Goal: Task Accomplishment & Management: Complete application form

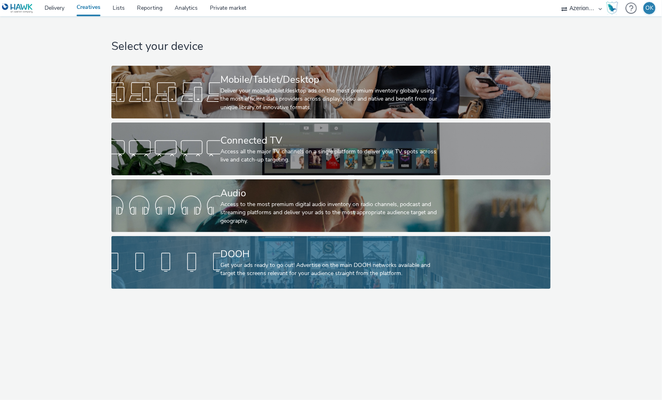
click at [231, 250] on div "DOOH" at bounding box center [329, 254] width 218 height 14
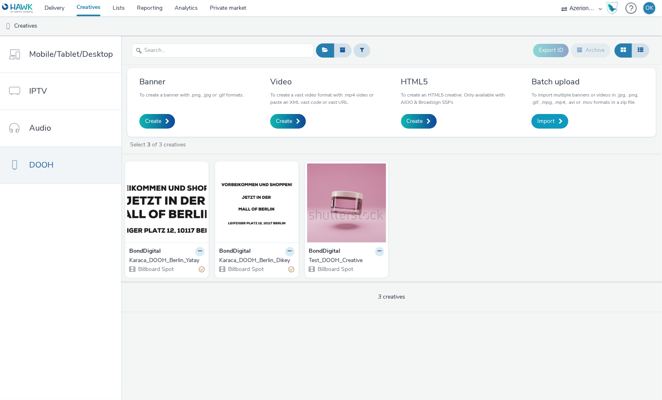
click at [546, 120] on span "Import" at bounding box center [545, 121] width 17 height 8
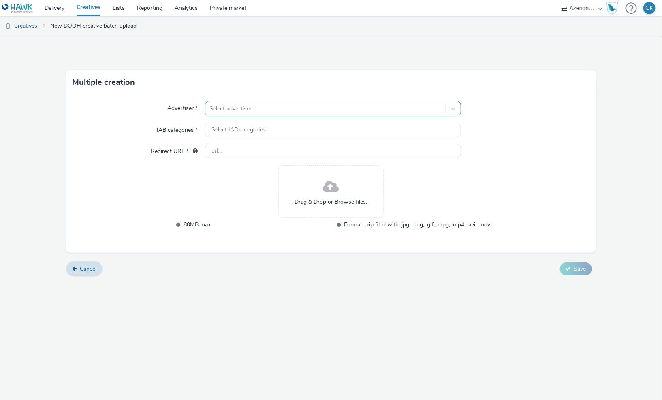
click at [232, 105] on div at bounding box center [326, 109] width 233 height 10
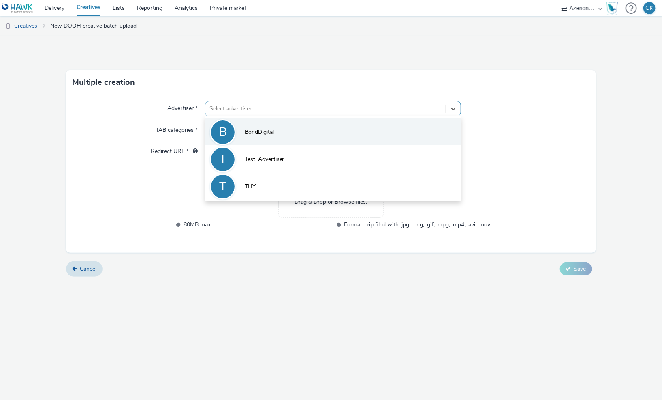
click at [238, 124] on li "B BondDigital" at bounding box center [333, 131] width 257 height 27
type input "[URL][DOMAIN_NAME]"
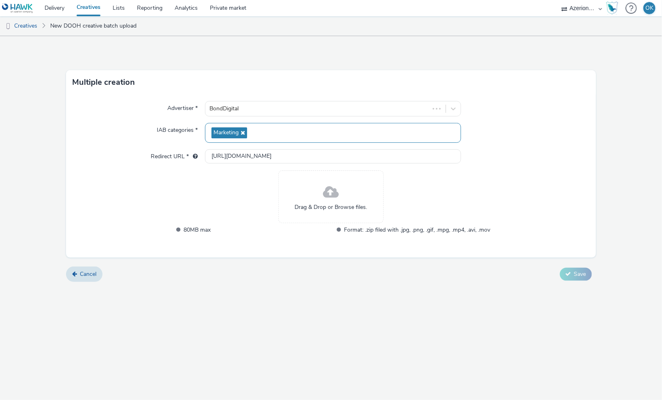
click at [238, 124] on div "Marketing" at bounding box center [333, 133] width 257 height 20
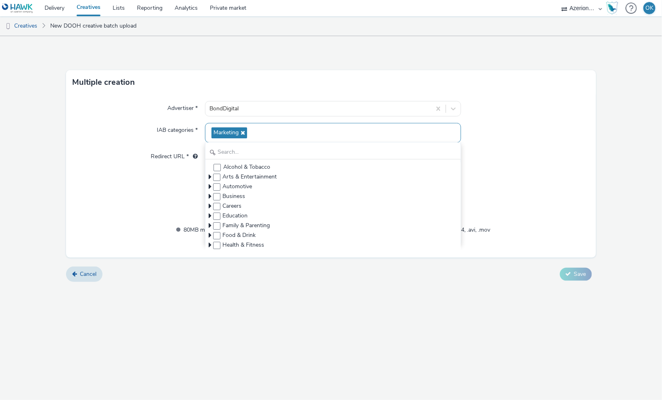
click at [269, 134] on div "Marketing" at bounding box center [333, 133] width 257 height 20
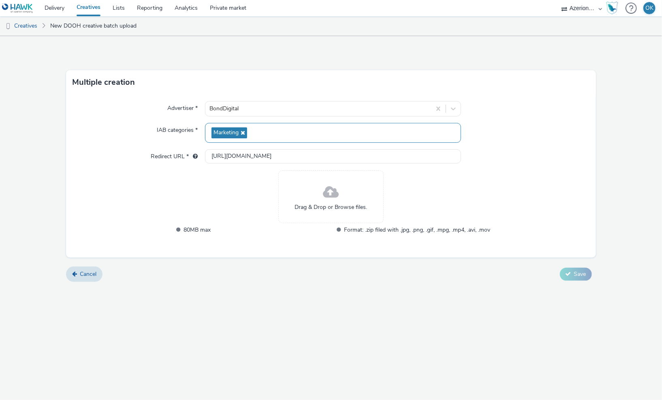
click at [245, 131] on icon at bounding box center [242, 133] width 6 height 6
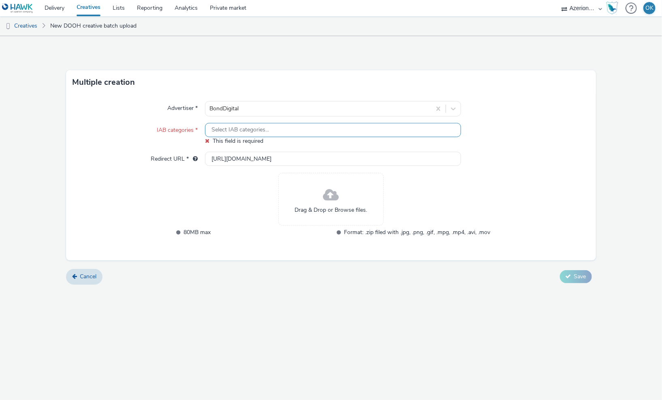
click at [244, 131] on span "Select IAB categories..." at bounding box center [241, 129] width 58 height 7
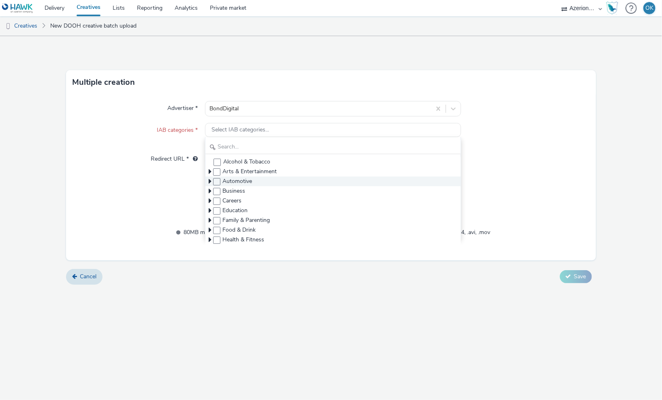
scroll to position [173, 0]
click at [219, 184] on span at bounding box center [216, 183] width 7 height 7
checkbox input "true"
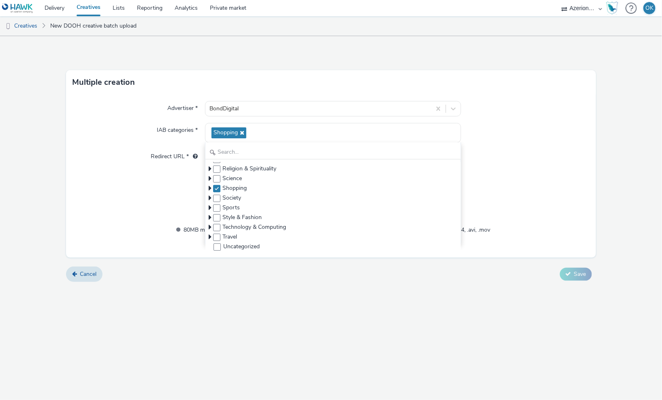
click at [126, 204] on div "Advertiser * BondDigital IAB categories * Shopping Alcohol & Tobacco Arts & Ent…" at bounding box center [331, 175] width 530 height 163
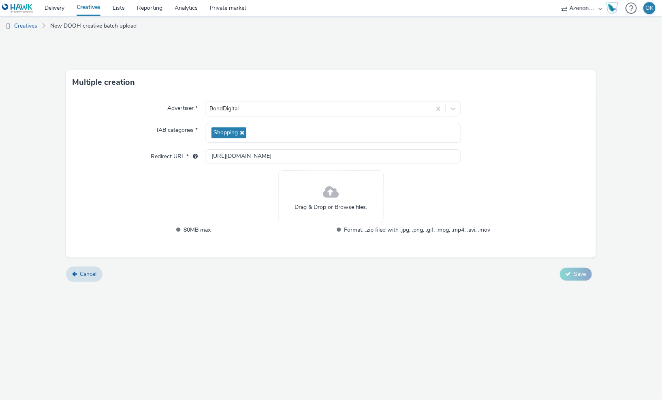
click at [320, 196] on div "Drag & Drop or Browse files." at bounding box center [330, 196] width 105 height 53
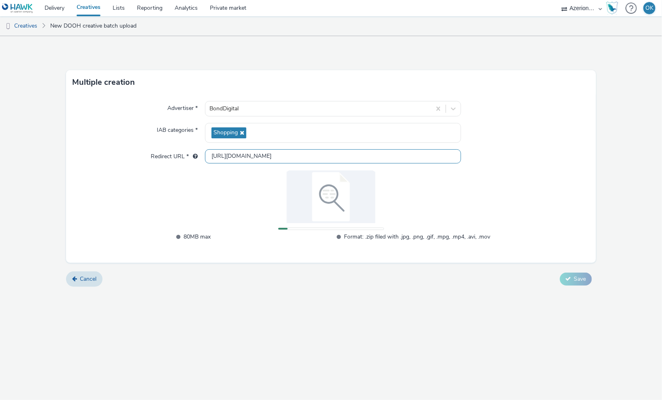
click at [275, 150] on input "[URL][DOMAIN_NAME]" at bounding box center [333, 156] width 257 height 14
paste input "s://[DOMAIN_NAME]?adj_t=1tkrt9w0&adj_creative=01"
click at [295, 157] on input "[URL][DOMAIN_NAME]" at bounding box center [333, 156] width 257 height 14
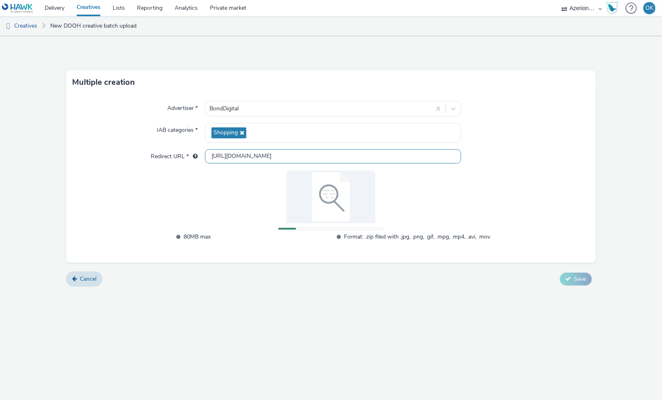
click at [295, 157] on input "[URL][DOMAIN_NAME]" at bounding box center [333, 156] width 257 height 14
paste input "/"
type input "[URL][DOMAIN_NAME]"
click at [550, 159] on div at bounding box center [525, 156] width 128 height 15
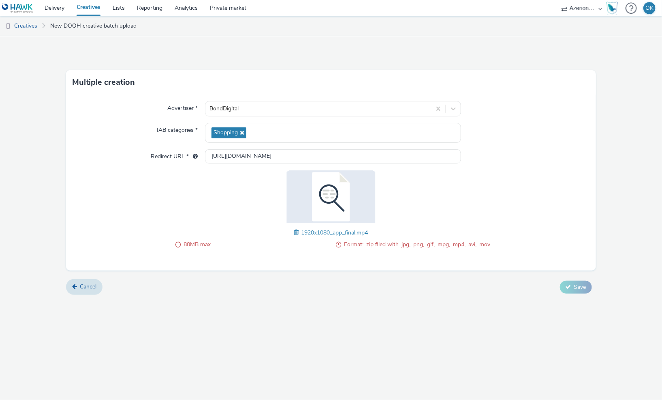
click at [574, 293] on form "Multiple creation Advertiser * BondDigital IAB categories * Shopping Redirect U…" at bounding box center [331, 168] width 662 height 265
click at [367, 179] on img at bounding box center [330, 196] width 105 height 53
click at [337, 203] on img at bounding box center [330, 196] width 105 height 53
click at [326, 183] on img at bounding box center [330, 196] width 105 height 53
click at [324, 198] on img at bounding box center [330, 196] width 105 height 53
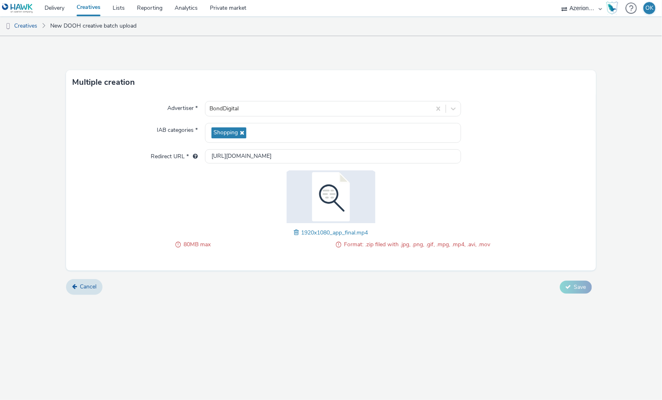
click at [213, 244] on span "80MB max" at bounding box center [257, 245] width 146 height 10
click at [195, 246] on span "80MB max" at bounding box center [257, 245] width 146 height 10
click at [87, 284] on span "Cancel" at bounding box center [88, 286] width 17 height 8
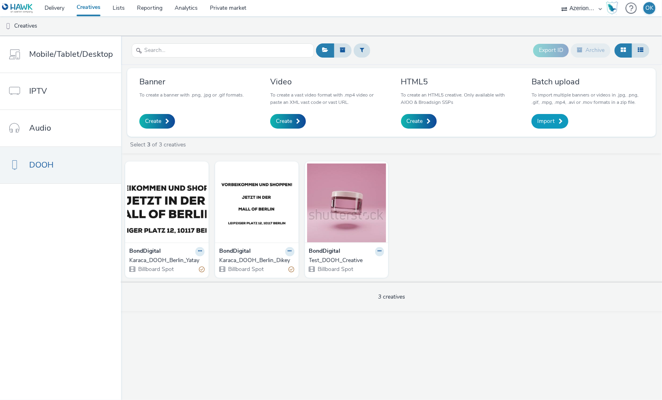
click at [543, 122] on span "Import" at bounding box center [545, 121] width 17 height 8
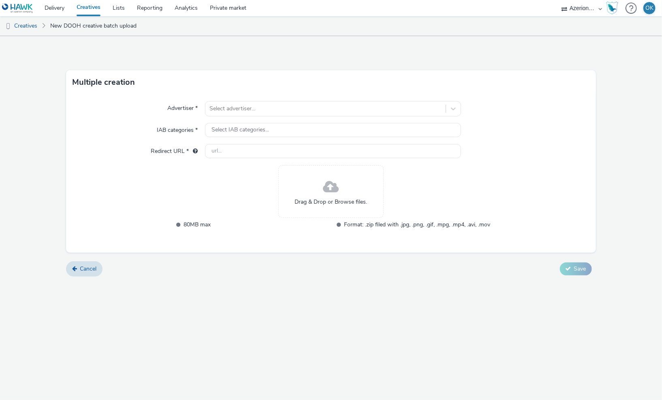
click at [324, 197] on span at bounding box center [331, 186] width 16 height 21
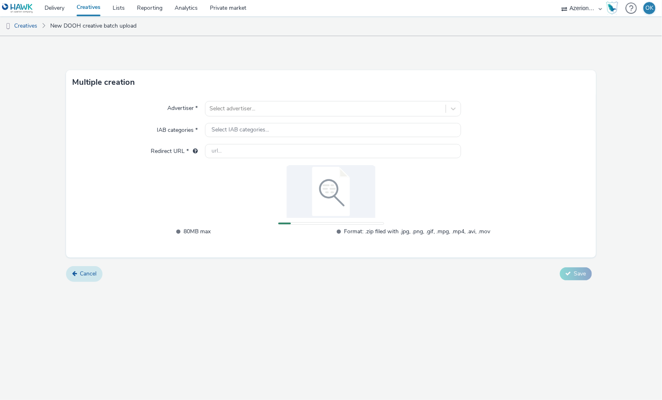
click at [87, 279] on link "Cancel" at bounding box center [84, 273] width 36 height 15
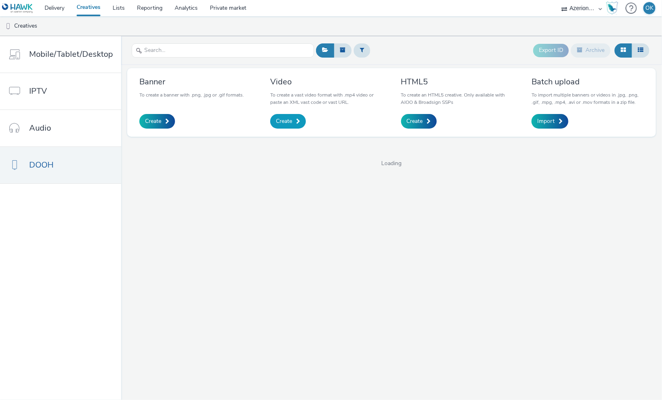
click at [291, 123] on link "Create" at bounding box center [288, 121] width 36 height 15
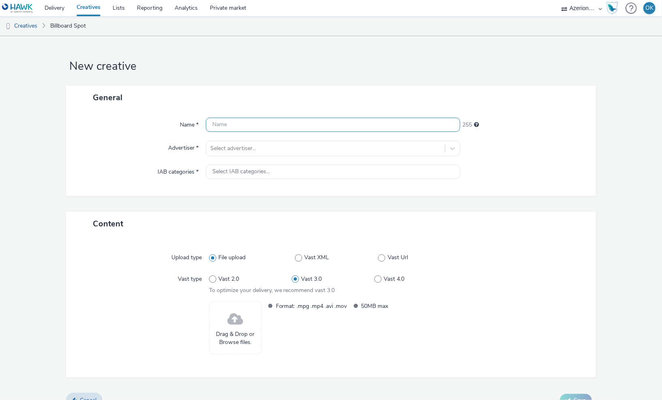
click at [271, 119] on input "text" at bounding box center [333, 125] width 255 height 14
type input "Q"
type input "B"
type input "Kreuzberg_QR_Kodlu_Yatay"
click at [252, 153] on div "Select advertiser..." at bounding box center [325, 148] width 239 height 13
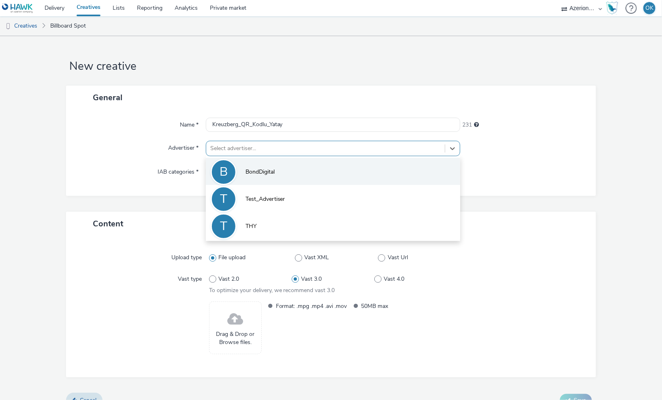
click at [249, 165] on li "B BondDigital" at bounding box center [333, 171] width 255 height 27
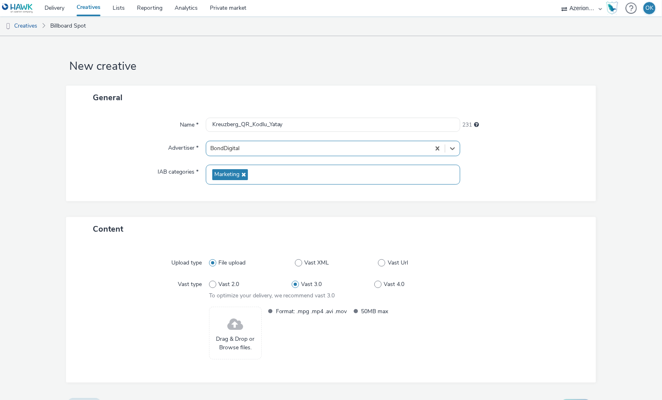
click at [249, 172] on div "Marketing" at bounding box center [333, 175] width 255 height 20
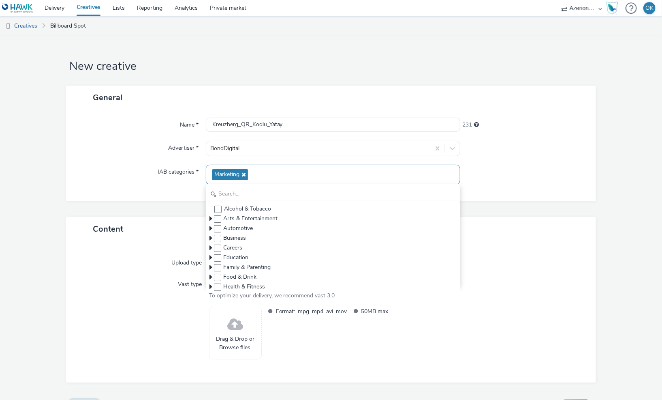
click at [245, 175] on icon at bounding box center [243, 174] width 6 height 6
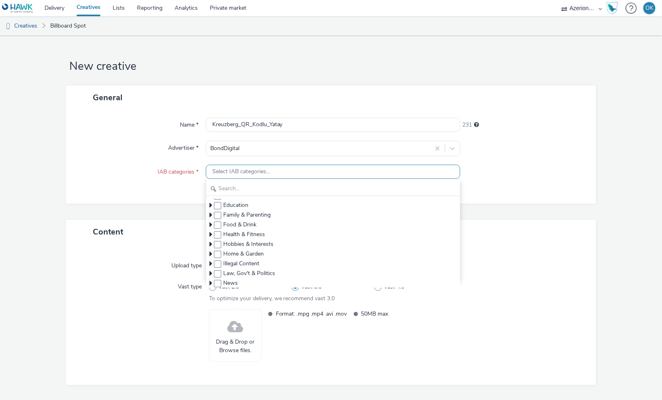
scroll to position [46, 0]
click at [236, 185] on input "text" at bounding box center [333, 189] width 254 height 14
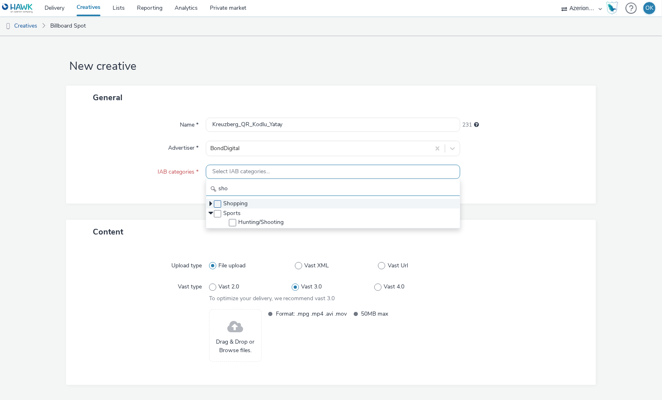
type input "sho"
click at [220, 203] on span at bounding box center [217, 203] width 7 height 7
checkbox input "true"
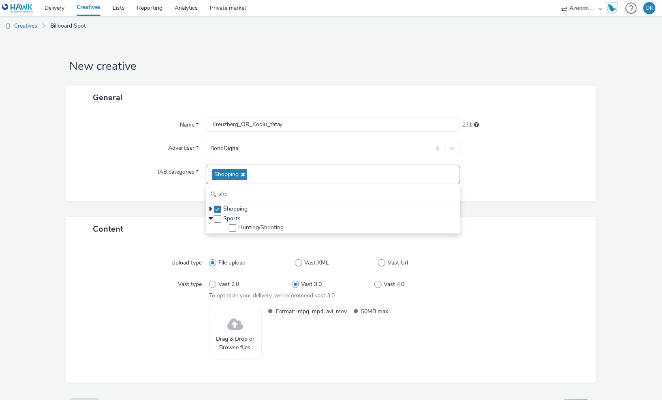
click at [136, 224] on div "Content" at bounding box center [331, 229] width 530 height 24
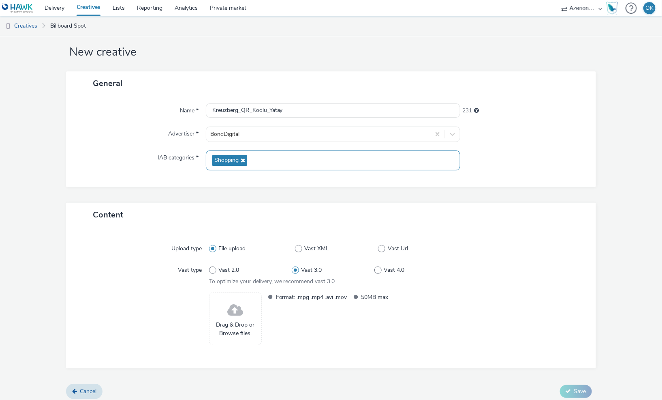
scroll to position [18, 0]
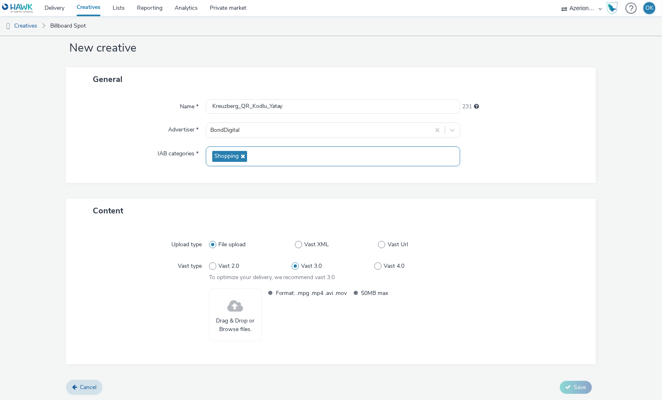
click at [238, 310] on span at bounding box center [235, 305] width 16 height 21
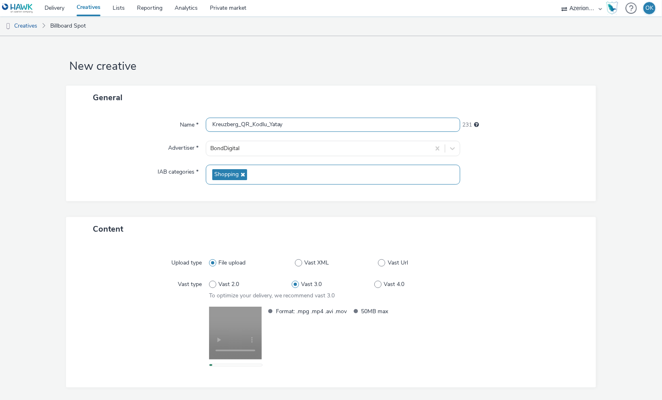
scroll to position [0, 0]
drag, startPoint x: 269, startPoint y: 122, endPoint x: 322, endPoint y: 133, distance: 54.1
click at [322, 133] on div "Name * [PERSON_NAME] 231 Advertiser * BondDigital IAB categories * Shopping" at bounding box center [331, 155] width 530 height 92
type input "Kreuzberg_QR_Kodlu_Dikey"
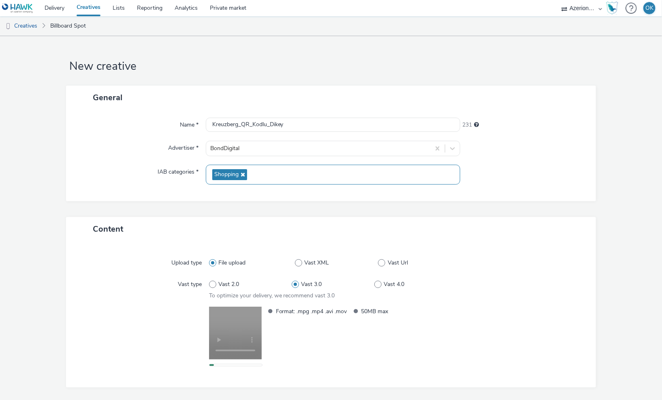
click at [482, 185] on div "Name * [PERSON_NAME] 231 Advertiser * BondDigital IAB categories * Shopping" at bounding box center [331, 155] width 530 height 92
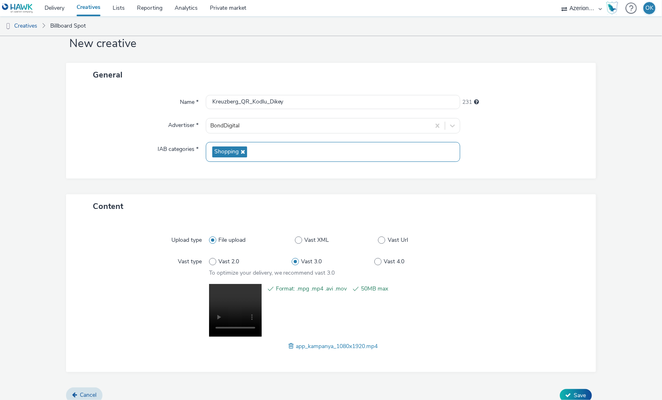
click at [157, 269] on div "Vast type" at bounding box center [145, 265] width 128 height 23
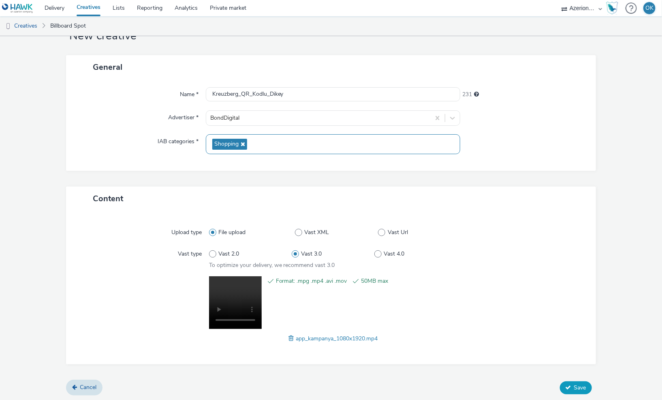
click at [577, 383] on span "Save" at bounding box center [580, 387] width 12 height 8
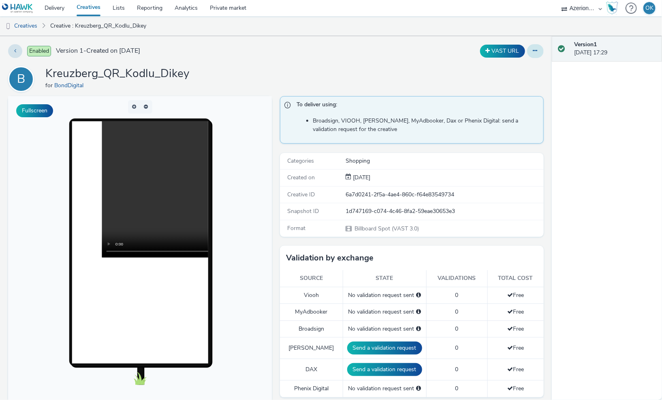
click at [534, 57] on button at bounding box center [535, 51] width 17 height 14
click at [523, 68] on link "Edit" at bounding box center [513, 67] width 61 height 16
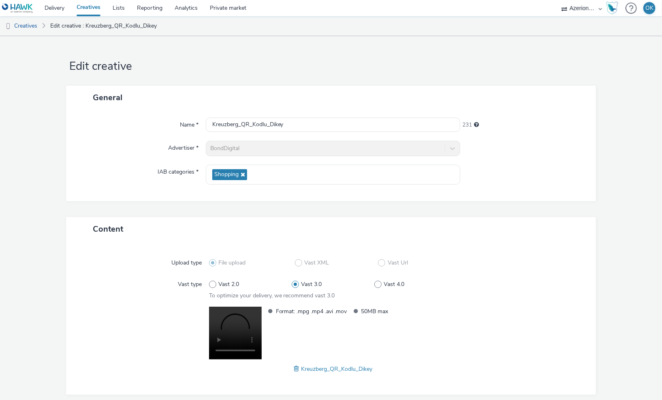
scroll to position [30, 0]
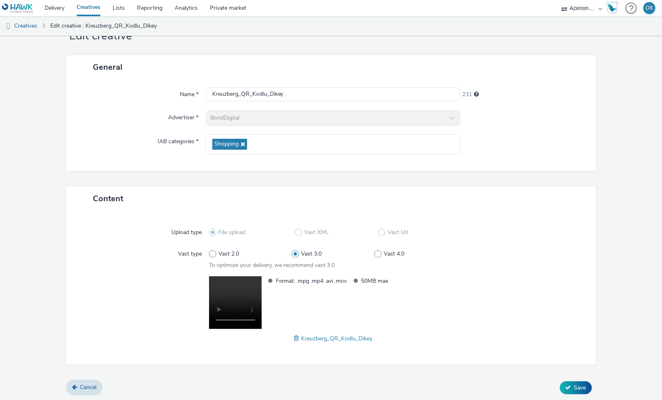
click at [343, 297] on div "Format: .mpg .mp4 .avi .mov 50MB max" at bounding box center [361, 303] width 194 height 55
click at [578, 393] on div "Cancel Save" at bounding box center [331, 387] width 530 height 15
click at [578, 386] on span "Save" at bounding box center [580, 387] width 12 height 8
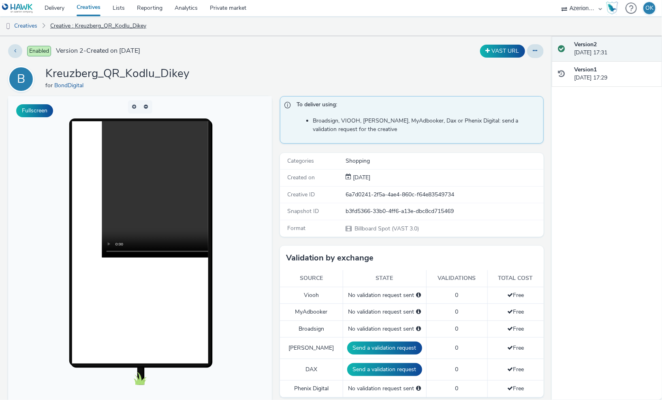
click at [106, 27] on link "Creative : Kreuzberg_QR_Kodlu_Dikey" at bounding box center [98, 25] width 104 height 19
click at [36, 11] on link at bounding box center [19, 8] width 38 height 16
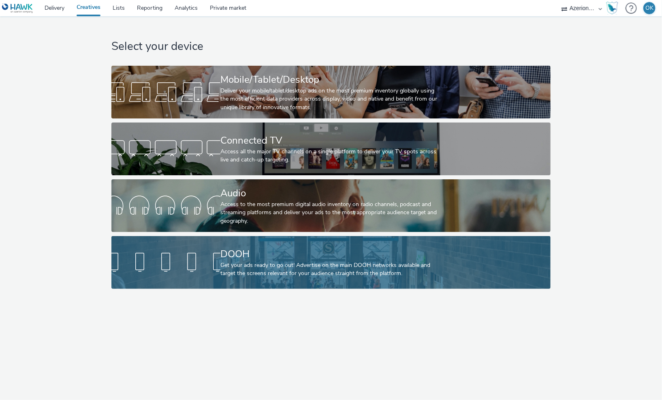
click at [237, 253] on div "DOOH" at bounding box center [329, 254] width 218 height 14
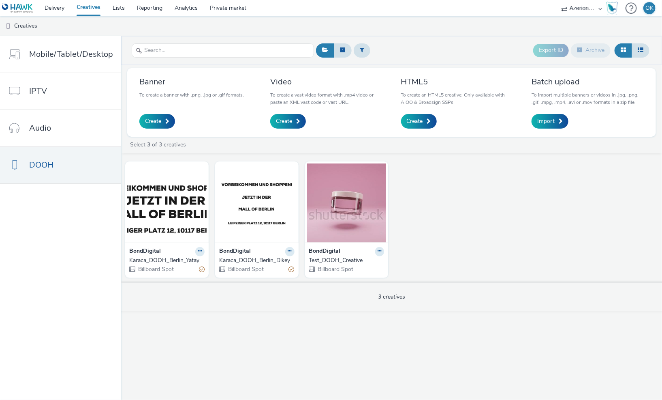
click at [148, 248] on strong "BondDigital" at bounding box center [145, 251] width 32 height 9
click at [156, 210] on img at bounding box center [166, 202] width 79 height 79
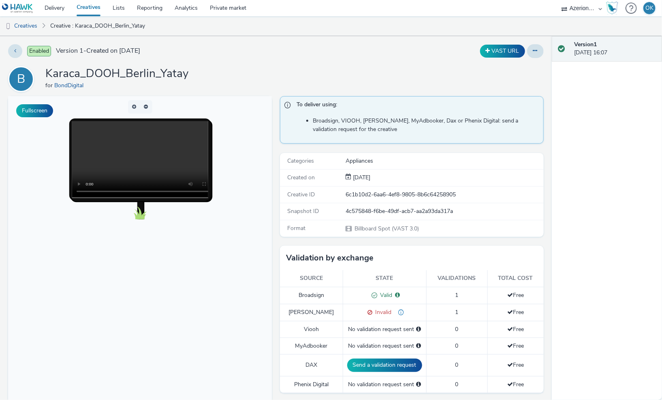
click at [94, 9] on link "Creatives" at bounding box center [89, 8] width 36 height 16
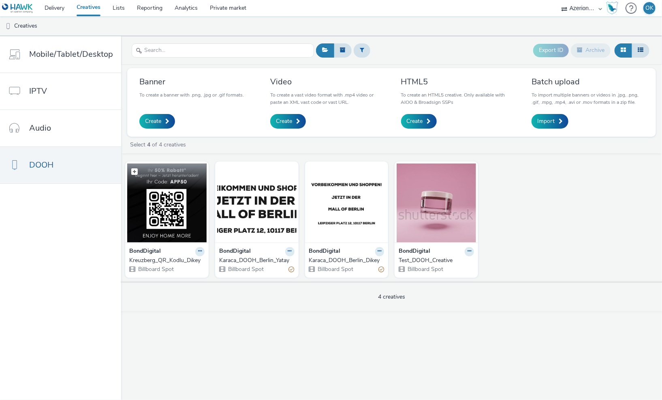
click at [150, 225] on img at bounding box center [166, 202] width 79 height 79
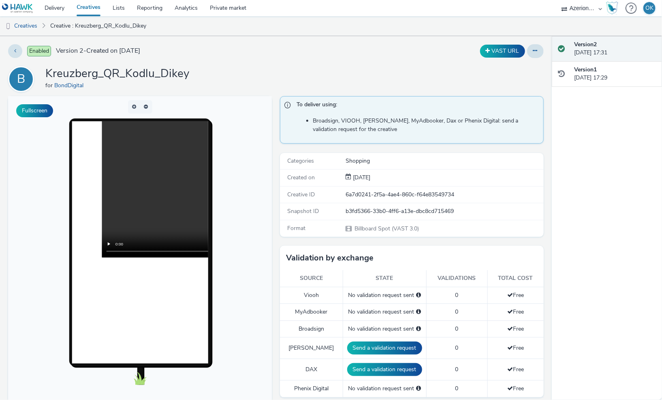
click at [125, 72] on h1 "Kreuzberg_QR_Kodlu_Dikey" at bounding box center [117, 73] width 144 height 15
copy h1 "Kreuzberg_QR_Kodlu_Dikey"
click at [92, 6] on link "Creatives" at bounding box center [89, 8] width 36 height 16
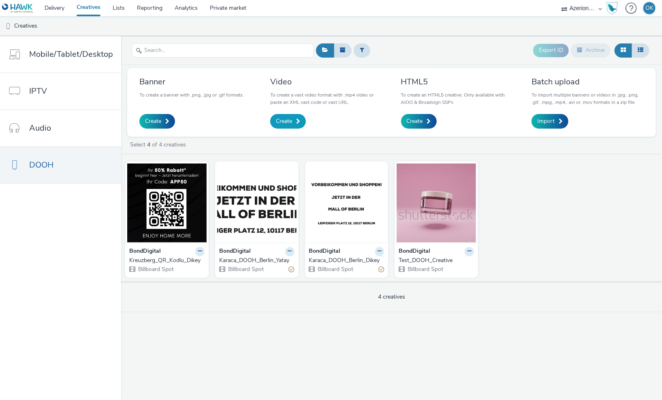
click at [282, 123] on span "Create" at bounding box center [284, 121] width 16 height 8
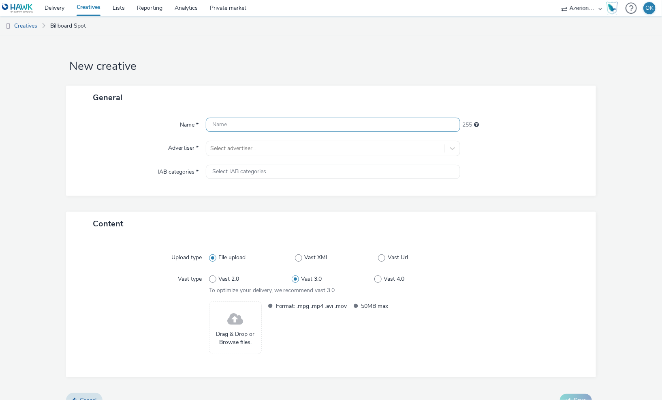
click at [257, 124] on input "text" at bounding box center [333, 125] width 255 height 14
paste input "Kreuzberg_QR_Kodlu_Dikey"
click at [278, 122] on input "Kreuzberg_QR_Kodlu_Dikey" at bounding box center [333, 125] width 255 height 14
click at [309, 126] on input "Kreuzberg_QR_Kodlu_Dikey" at bounding box center [333, 125] width 255 height 14
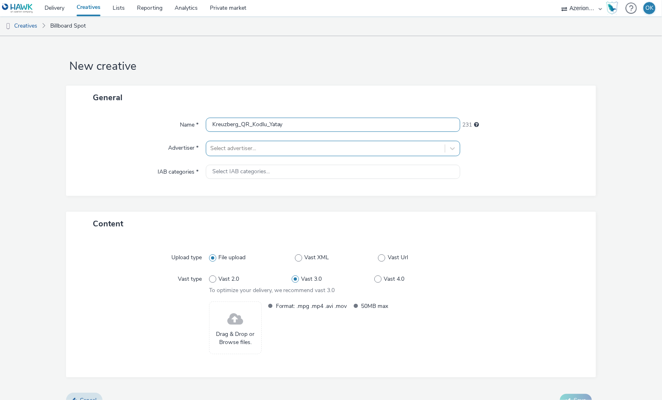
type input "Kreuzberg_QR_Kodlu_Yatay"
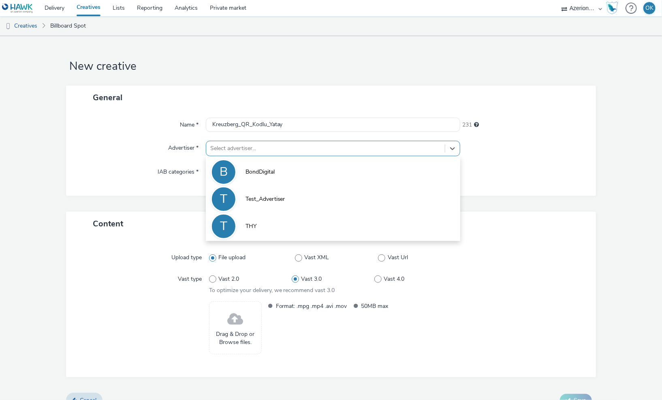
click at [251, 146] on div at bounding box center [325, 148] width 231 height 10
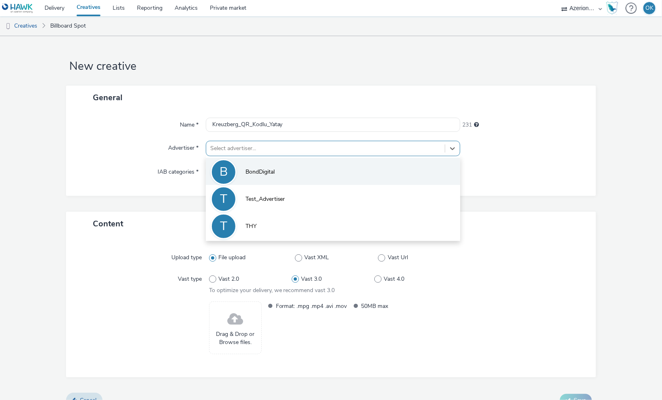
click at [251, 160] on li "B BondDigital" at bounding box center [333, 171] width 255 height 27
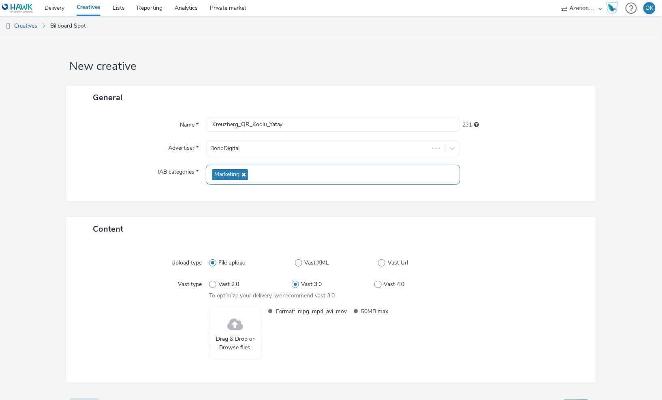
click at [252, 169] on div "Marketing" at bounding box center [333, 175] width 255 height 20
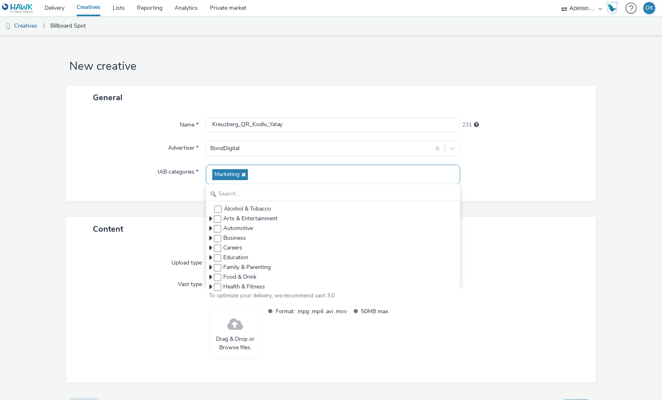
click at [246, 174] on icon at bounding box center [243, 174] width 6 height 6
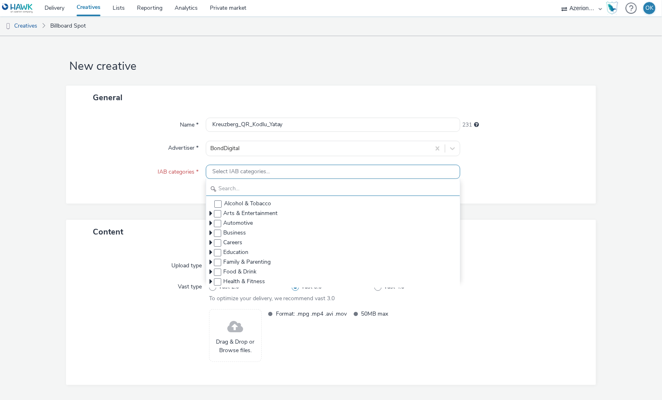
click at [239, 189] on input "text" at bounding box center [333, 189] width 254 height 14
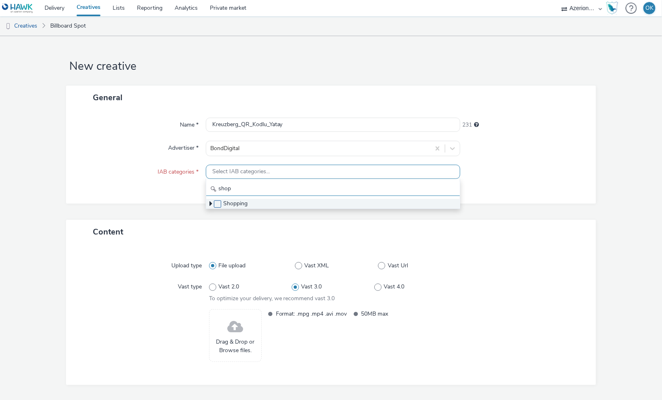
type input "shop"
click at [218, 202] on span at bounding box center [217, 203] width 7 height 7
checkbox input "true"
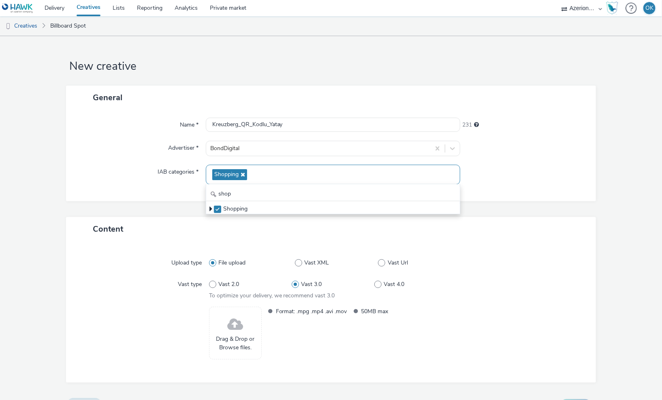
click at [490, 268] on div at bounding box center [519, 262] width 124 height 15
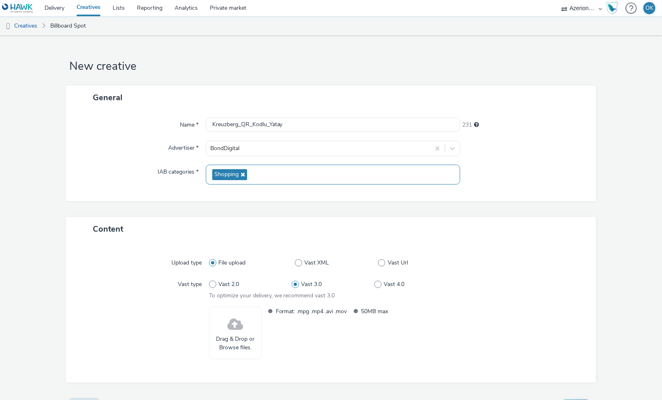
scroll to position [18, 0]
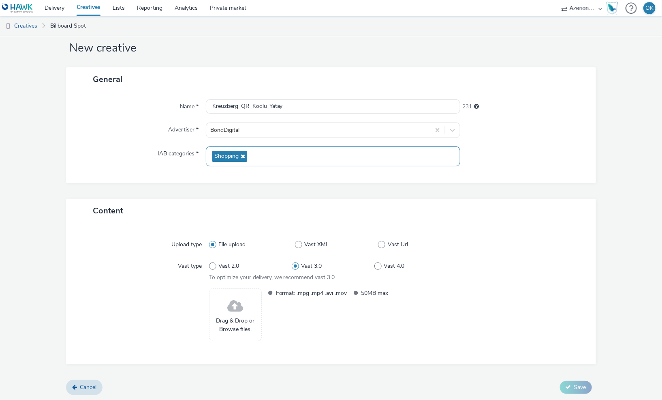
click at [235, 312] on span at bounding box center [235, 305] width 16 height 21
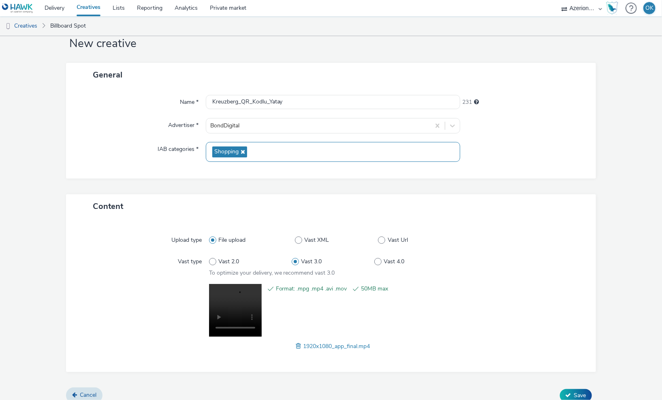
scroll to position [30, 0]
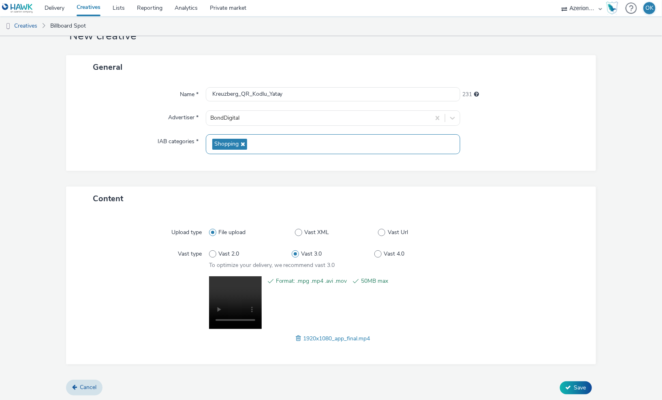
click at [573, 393] on div "Cancel Save" at bounding box center [331, 387] width 530 height 15
click at [573, 389] on button "Save" at bounding box center [576, 387] width 32 height 13
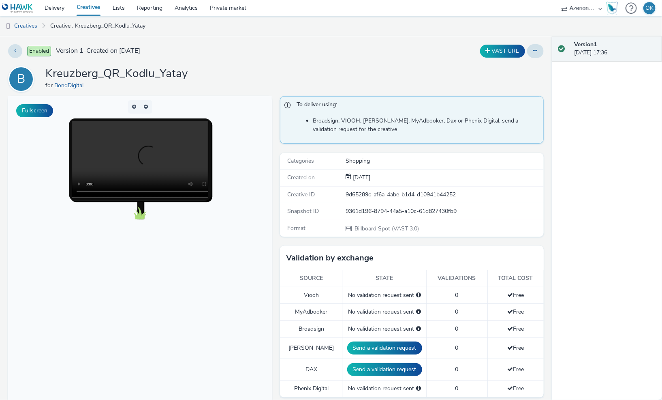
click at [90, 7] on link "Creatives" at bounding box center [89, 8] width 36 height 16
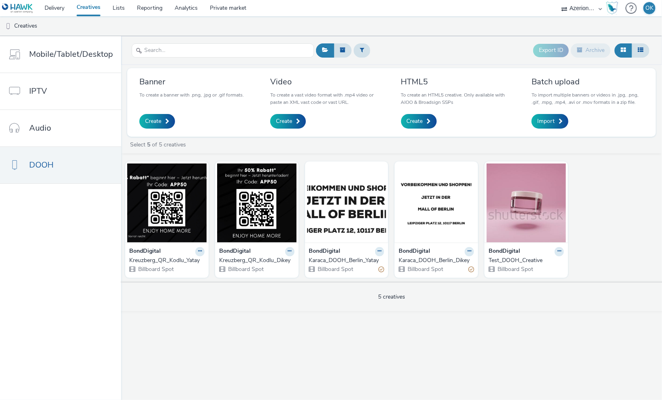
click at [27, 11] on img at bounding box center [17, 8] width 31 height 10
